Goal: Task Accomplishment & Management: Manage account settings

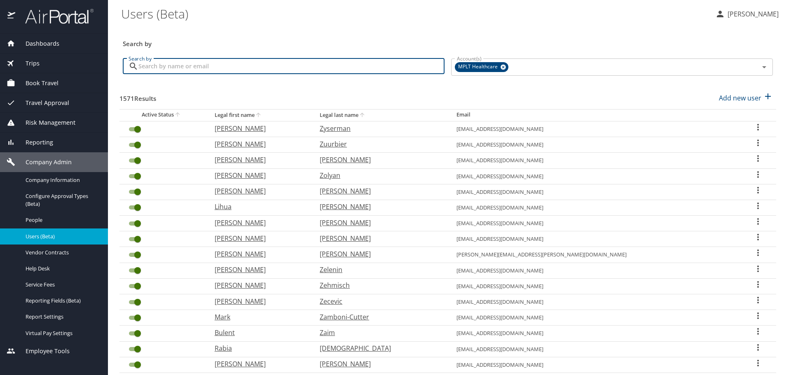
click at [314, 67] on input "Search by" at bounding box center [291, 67] width 306 height 16
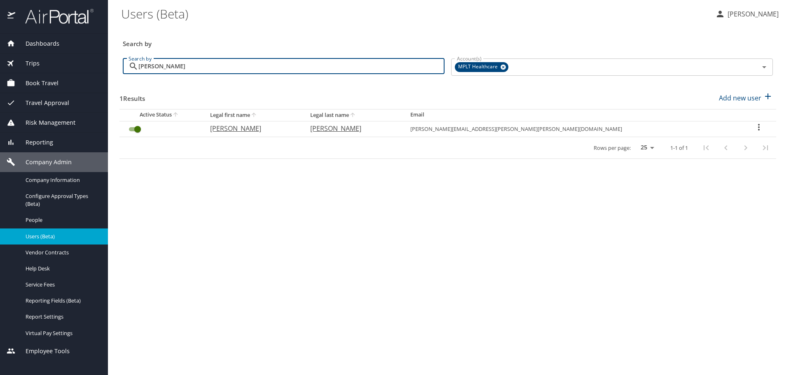
type input "[PERSON_NAME]"
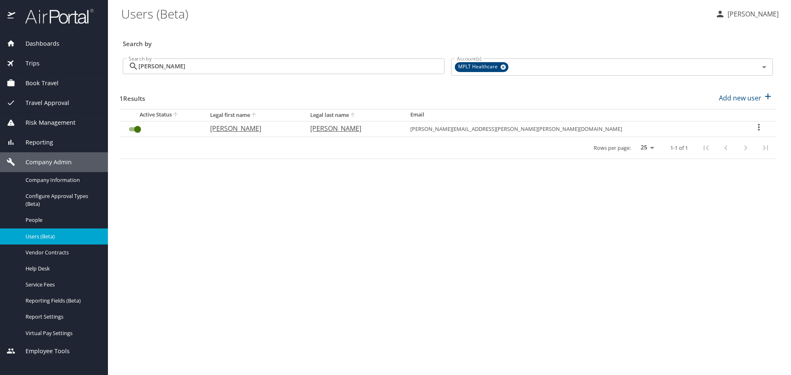
click at [251, 134] on th "[PERSON_NAME]" at bounding box center [254, 129] width 100 height 16
click at [257, 131] on p "[PERSON_NAME]" at bounding box center [252, 129] width 84 height 10
select select "US"
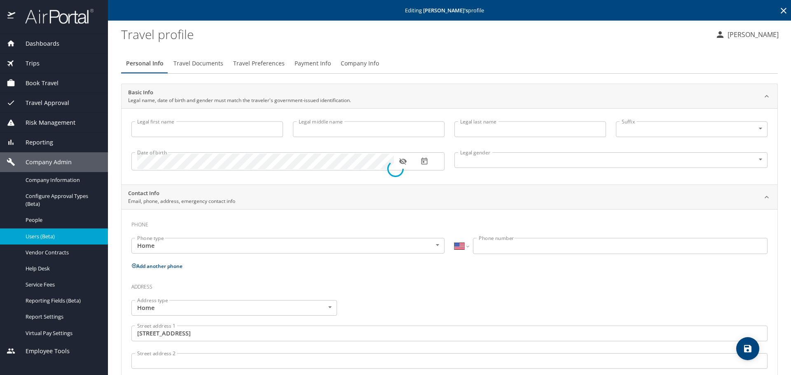
type input "[PERSON_NAME]"
type input "[DEMOGRAPHIC_DATA]"
type input "[PERSON_NAME]"
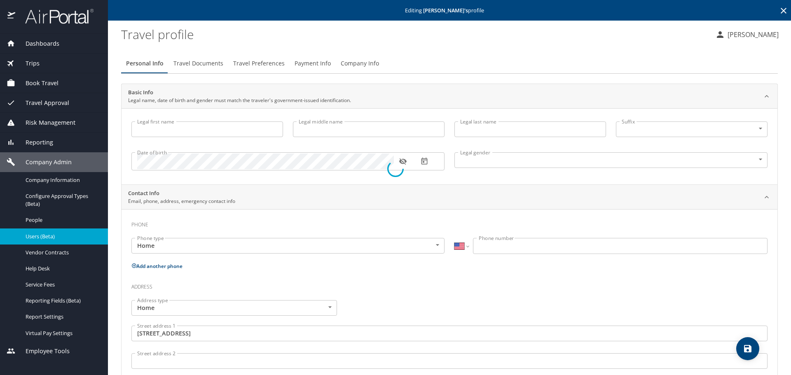
type input "[PERSON_NAME]"
type input "[PHONE_NUMBER]"
type input "[GEOGRAPHIC_DATA]"
type input "[US_STATE]"
select select "US"
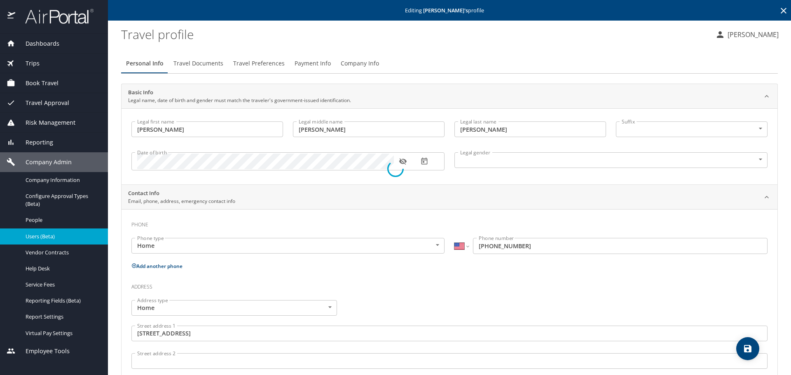
select select "US"
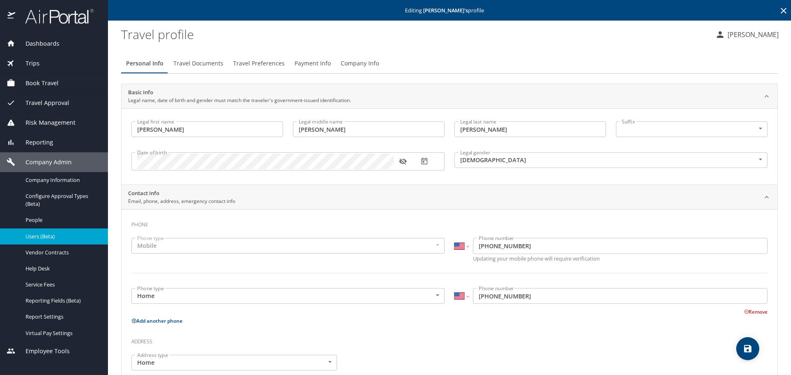
click at [264, 64] on span "Travel Preferences" at bounding box center [258, 64] width 51 height 10
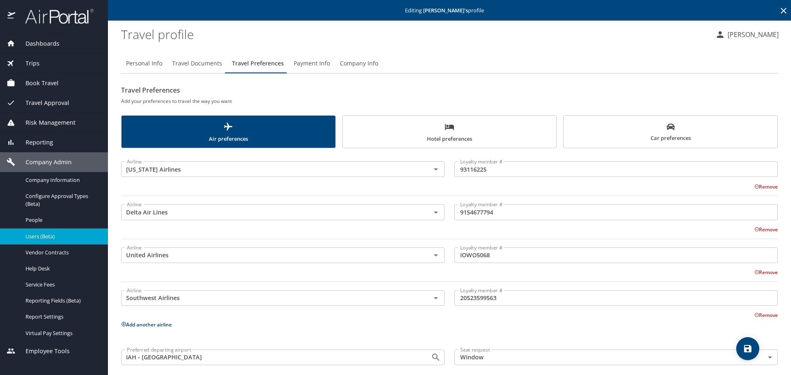
click at [779, 12] on icon at bounding box center [784, 11] width 10 height 10
